Goal: Navigation & Orientation: Understand site structure

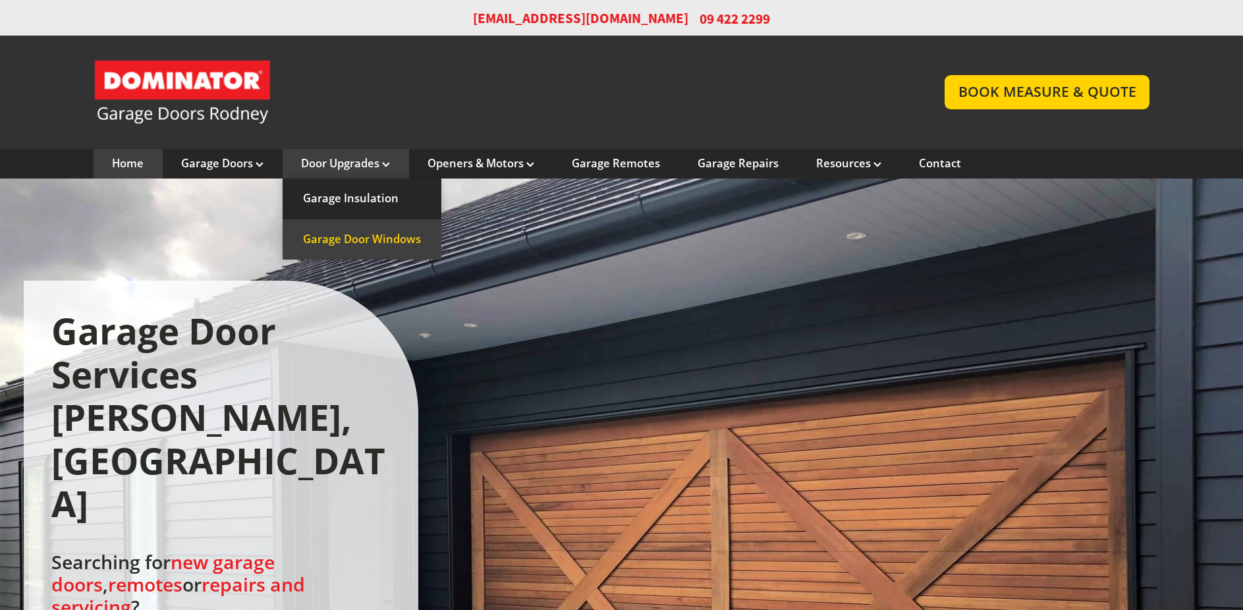
click at [339, 236] on link "Garage Door Windows" at bounding box center [362, 239] width 159 height 40
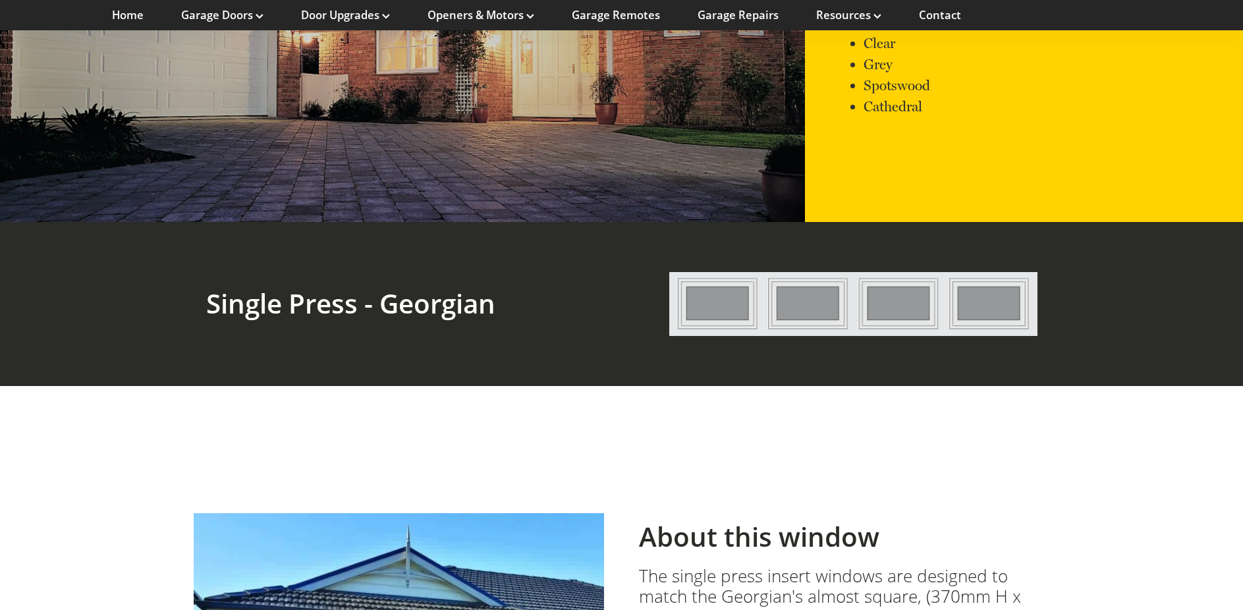
scroll to position [1755, 0]
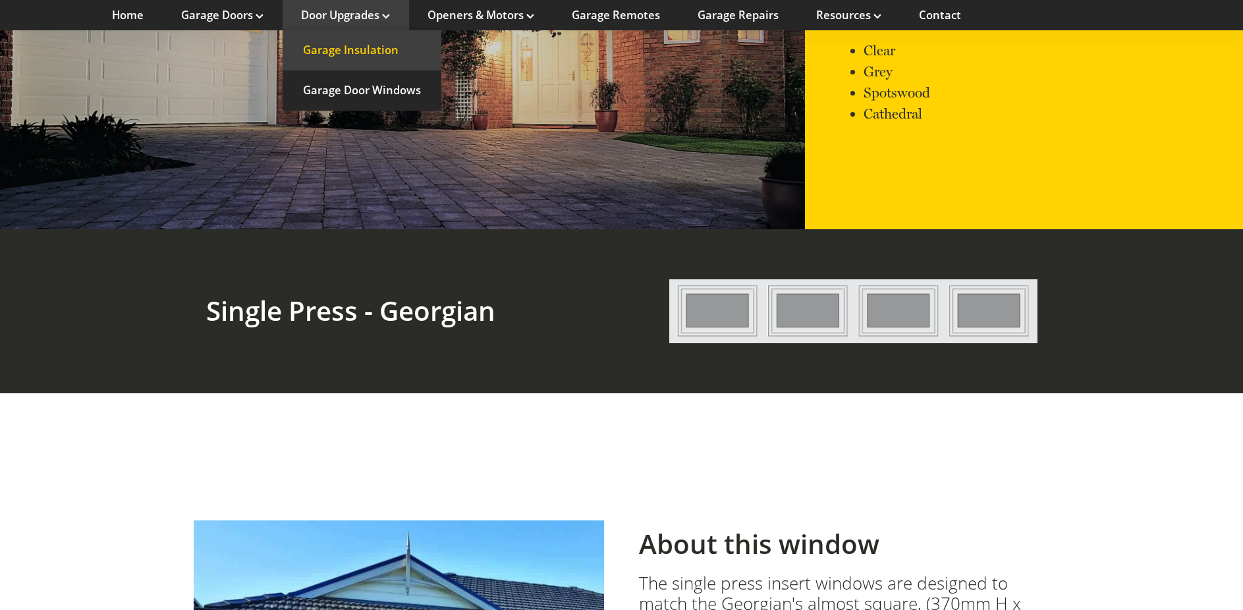
click at [369, 43] on link "Garage Insulation" at bounding box center [362, 50] width 159 height 40
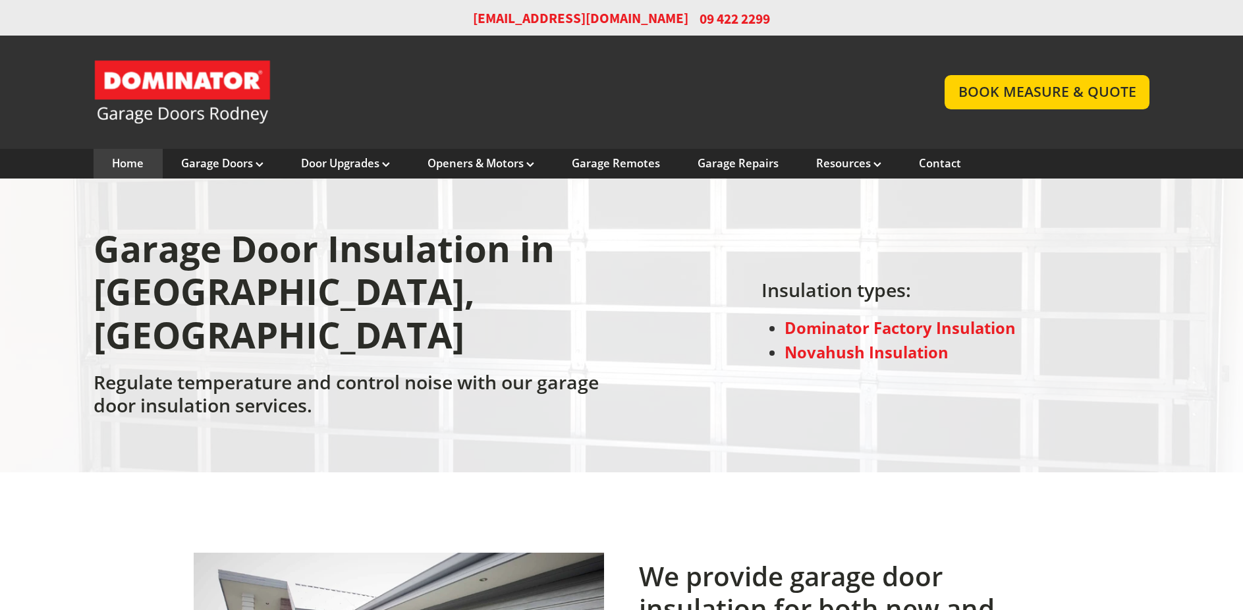
click at [136, 163] on link "Home" at bounding box center [128, 163] width 32 height 14
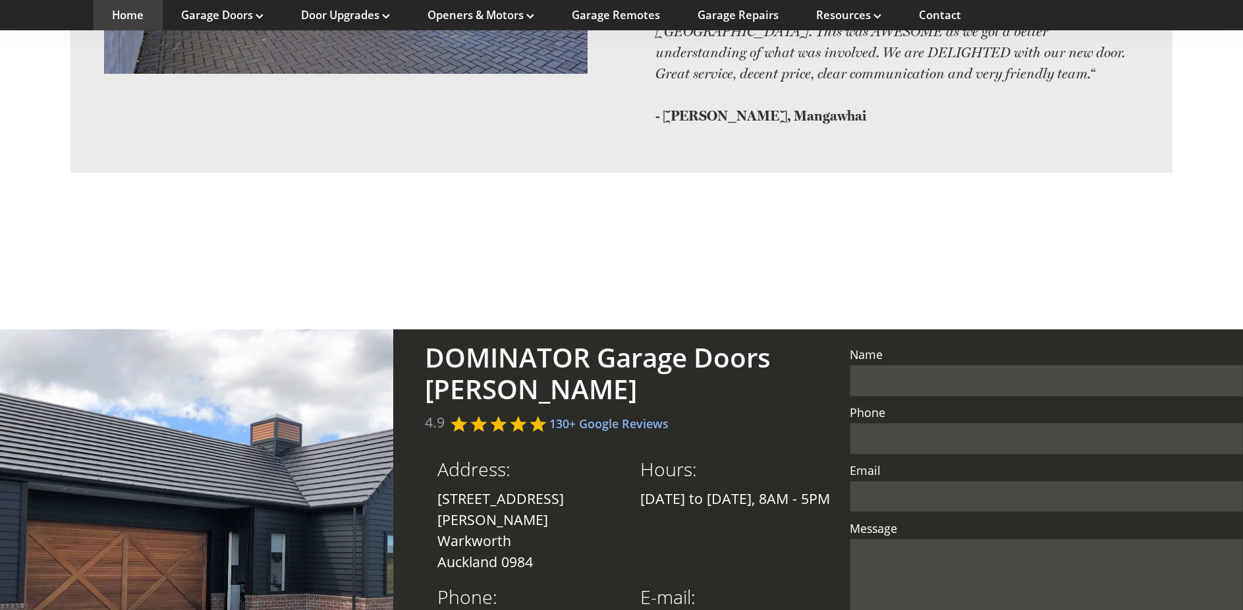
scroll to position [3016, 0]
